Goal: Complete Application Form: Complete application form

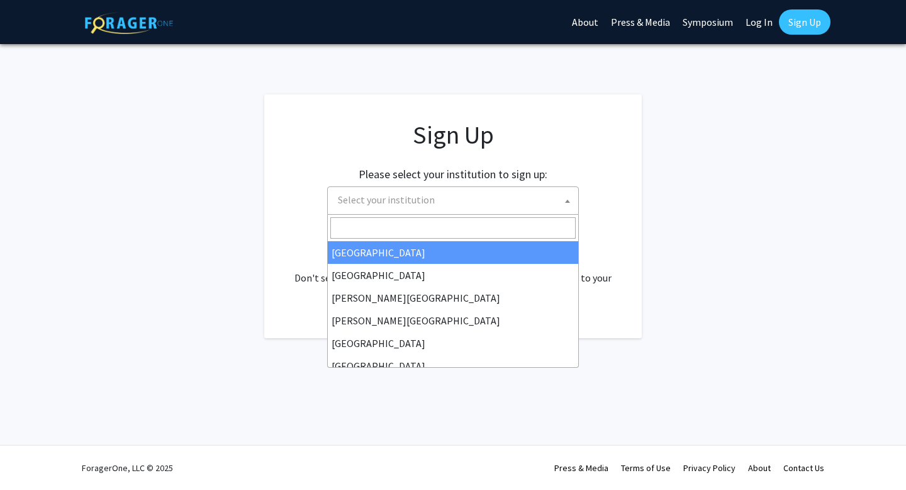
click at [498, 202] on span "Select your institution" at bounding box center [455, 200] width 245 height 26
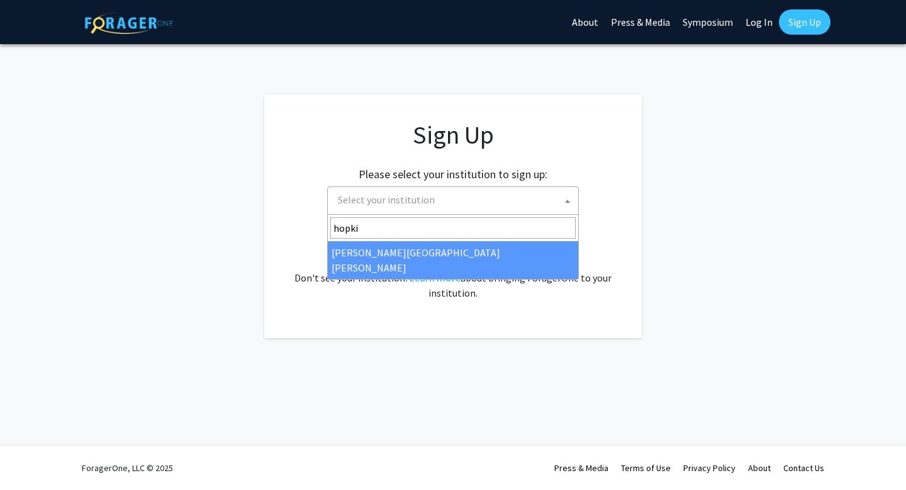
type input "hopki"
select select "1"
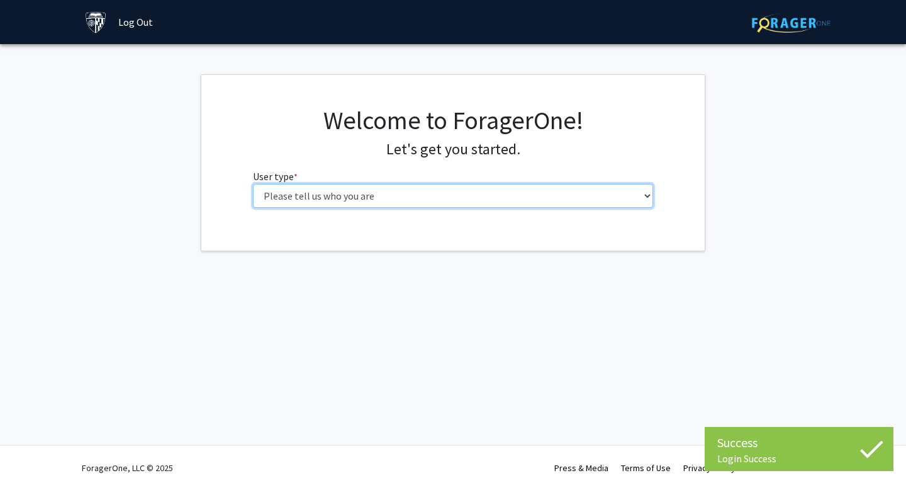
click at [564, 189] on select "Please tell us who you are Undergraduate Student Master's Student Doctoral Cand…" at bounding box center [453, 196] width 401 height 24
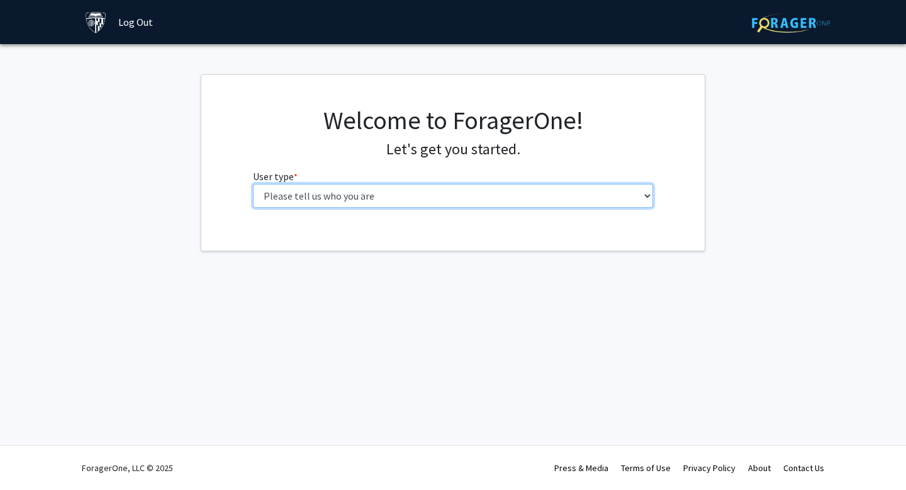
click at [436, 190] on select "Please tell us who you are Undergraduate Student Master's Student Doctoral Cand…" at bounding box center [453, 196] width 401 height 24
select select "3: doc"
click at [253, 184] on select "Please tell us who you are Undergraduate Student Master's Student Doctoral Cand…" at bounding box center [453, 196] width 401 height 24
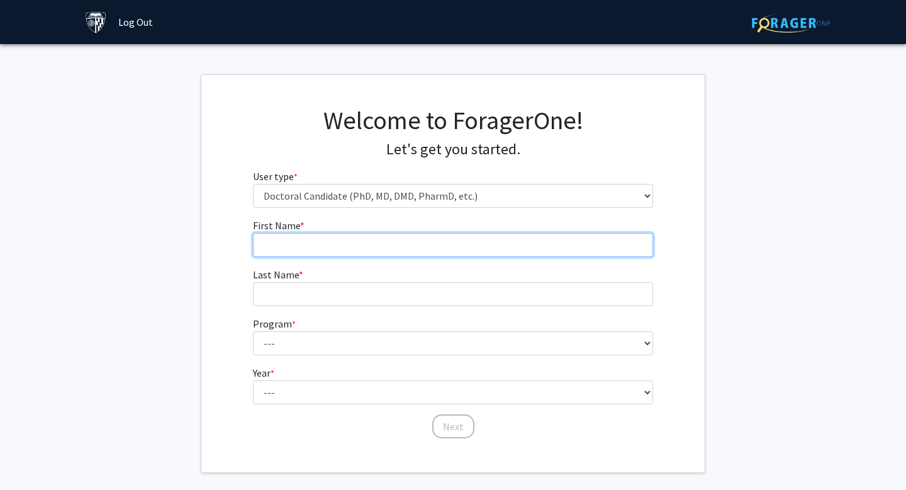
click at [431, 252] on input "First Name * required" at bounding box center [453, 245] width 401 height 24
type input "[PERSON_NAME]"
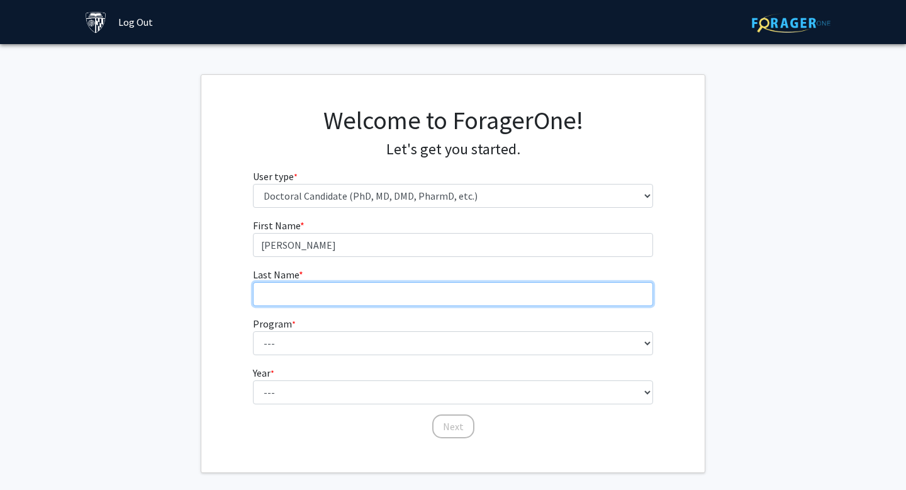
type input "[PERSON_NAME]"
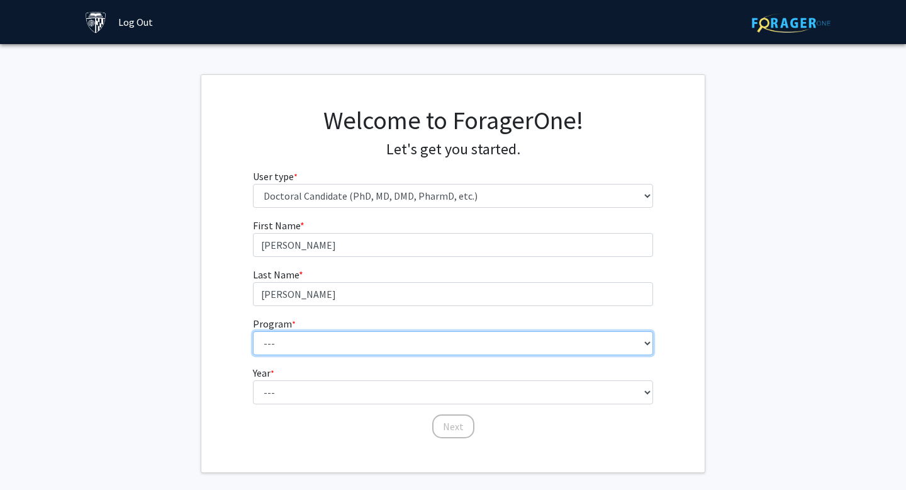
click at [345, 342] on select "--- Adult-Gerontological Acute Care Nurse Practitioner Adult-Gerontological Cri…" at bounding box center [453, 343] width 401 height 24
click at [267, 346] on select "--- Adult-Gerontological Acute Care Nurse Practitioner Adult-Gerontological Cri…" at bounding box center [453, 343] width 401 height 24
select select "56: 58"
click at [253, 331] on select "--- Adult-Gerontological Acute Care Nurse Practitioner Adult-Gerontological Cri…" at bounding box center [453, 343] width 401 height 24
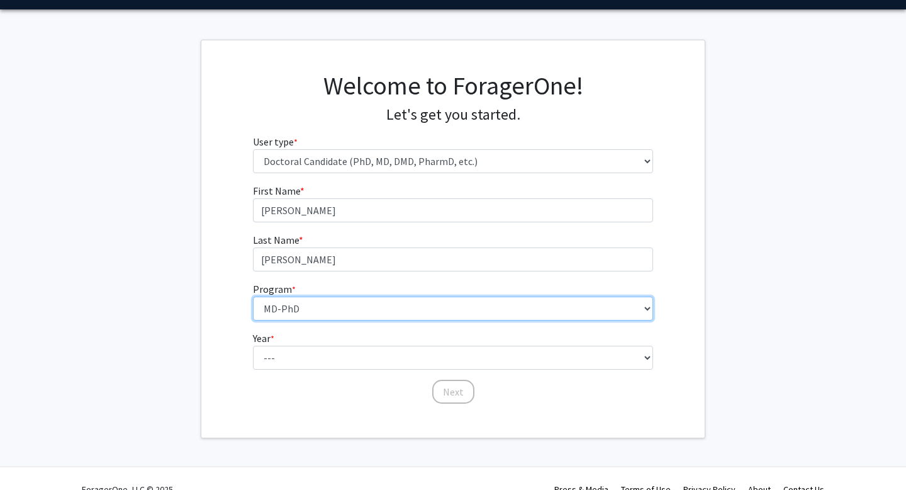
scroll to position [56, 0]
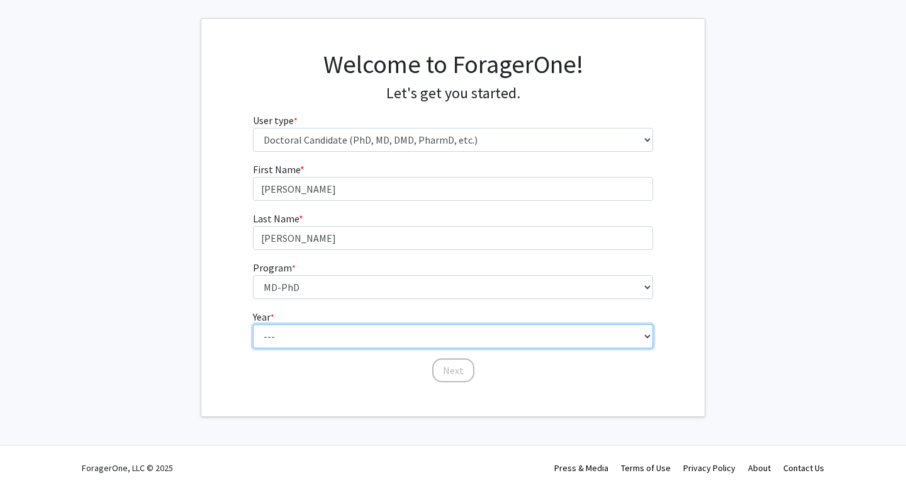
click at [289, 329] on select "--- First Year Second Year Third Year Fourth Year Fifth Year Sixth Year Seventh…" at bounding box center [453, 336] width 401 height 24
select select "1: first_year"
click at [253, 324] on select "--- First Year Second Year Third Year Fourth Year Fifth Year Sixth Year Seventh…" at bounding box center [453, 336] width 401 height 24
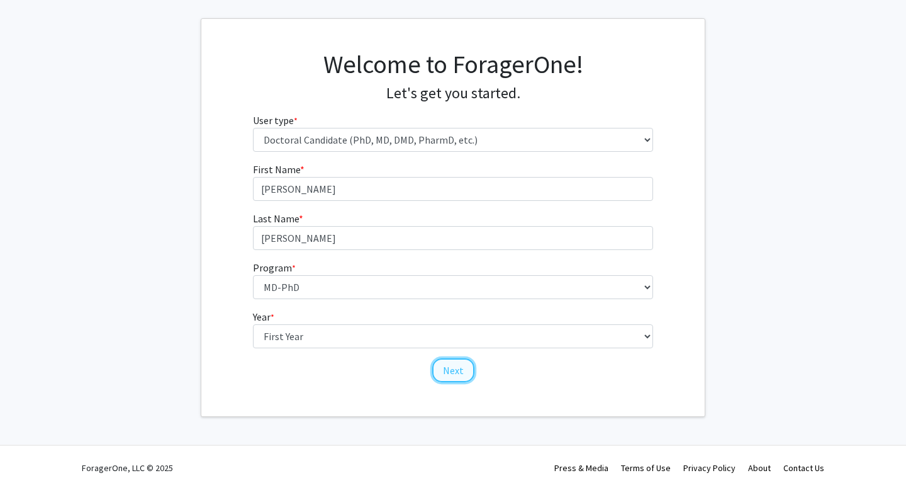
click at [440, 363] on button "Next" at bounding box center [453, 370] width 42 height 24
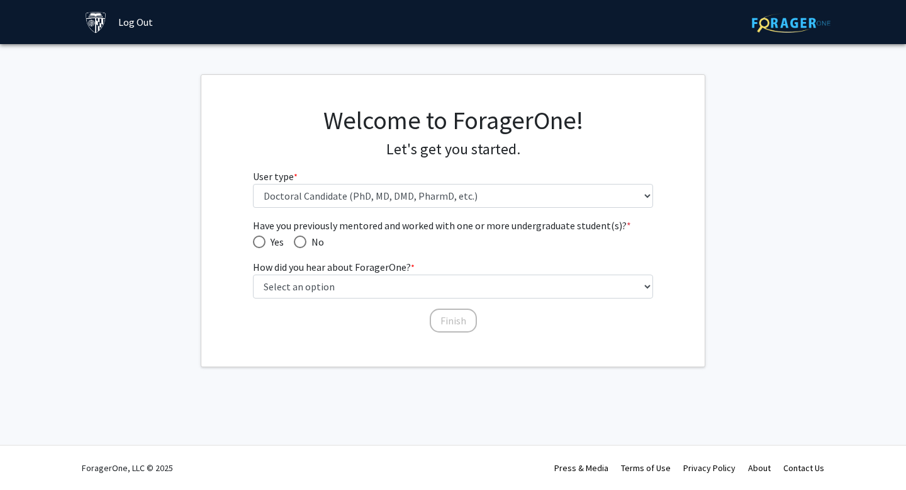
scroll to position [0, 0]
click at [303, 245] on span "Have you previously mentored and worked with one or more undergraduate student(…" at bounding box center [300, 241] width 13 height 13
click at [303, 245] on input "No" at bounding box center [300, 241] width 13 height 13
radio input "true"
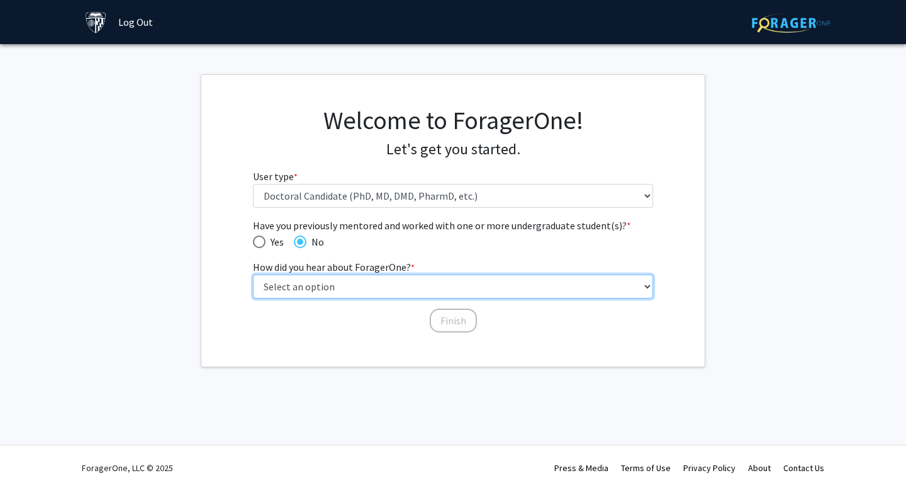
click at [322, 283] on select "Select an option Peer/student recommendation Faculty/staff recommendation Unive…" at bounding box center [453, 286] width 401 height 24
select select "3: university_website"
click at [253, 274] on select "Select an option Peer/student recommendation Faculty/staff recommendation Unive…" at bounding box center [453, 286] width 401 height 24
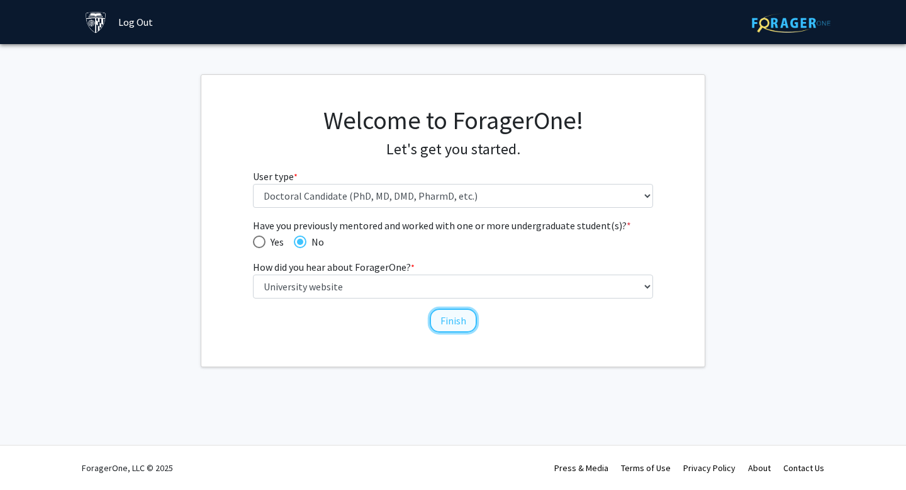
click at [449, 321] on button "Finish" at bounding box center [453, 320] width 47 height 24
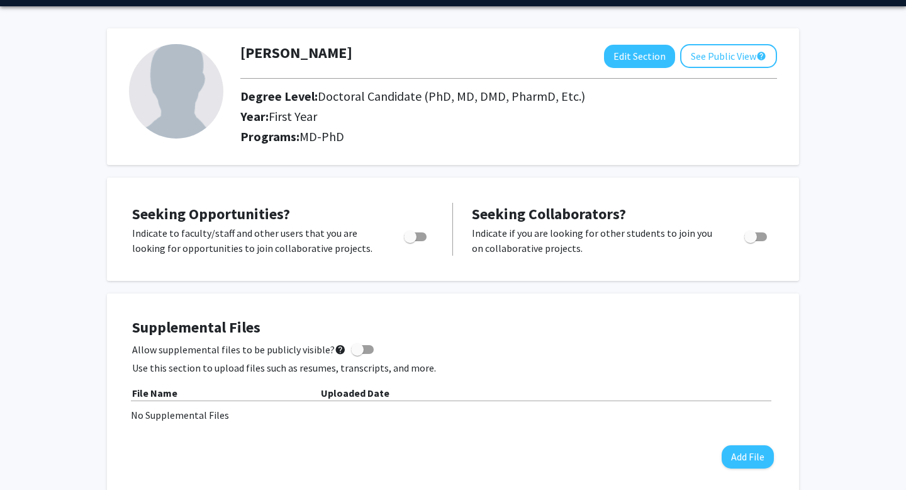
scroll to position [113, 0]
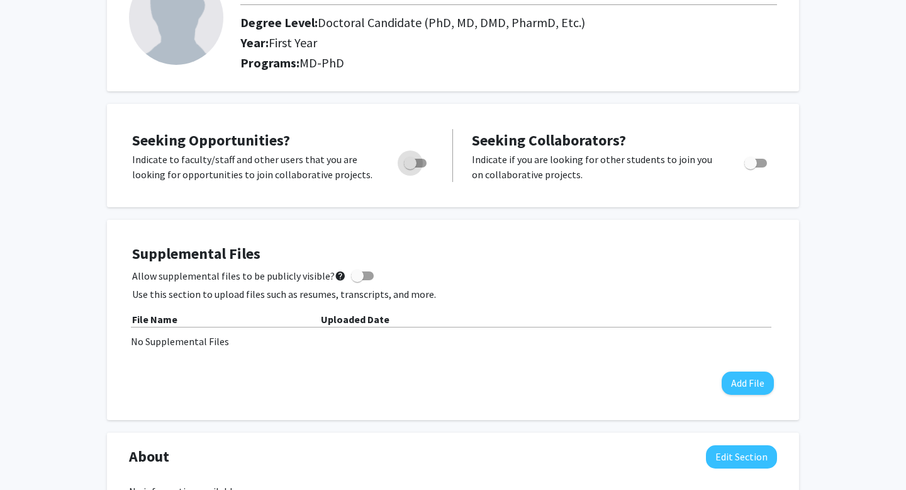
click at [418, 155] on label "Toggle" at bounding box center [413, 162] width 28 height 15
click at [410, 167] on input "Are you actively seeking opportunities?" at bounding box center [410, 167] width 1 height 1
checkbox input "true"
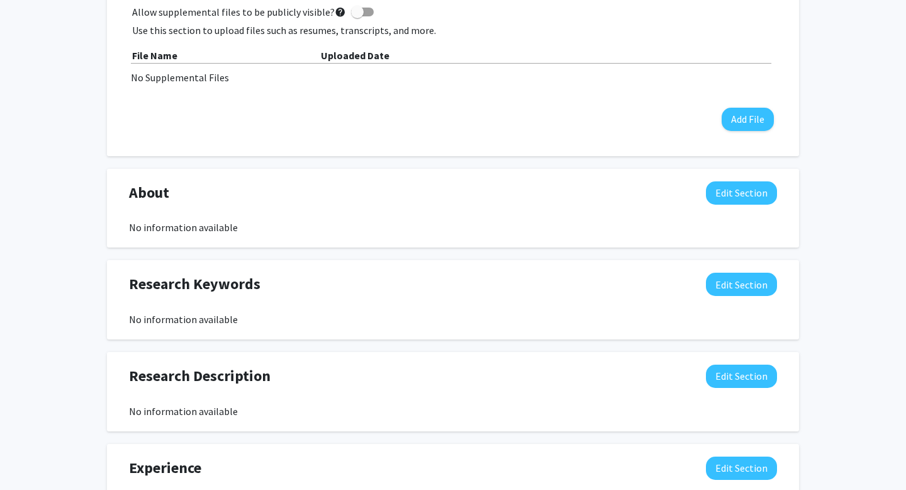
scroll to position [336, 0]
